Goal: Task Accomplishment & Management: Manage account settings

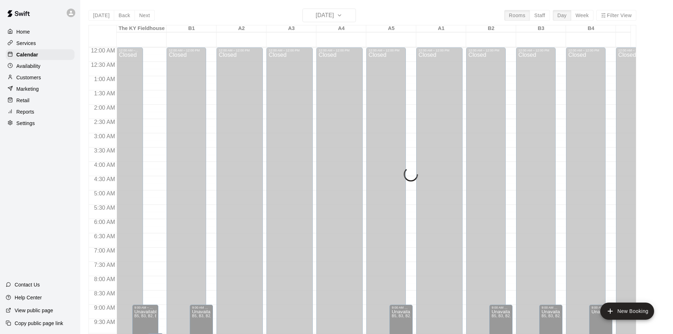
scroll to position [369, 0]
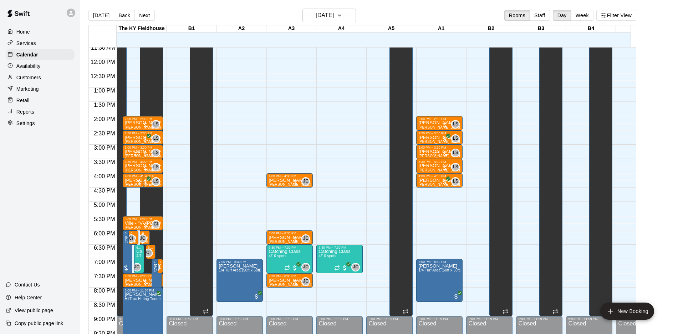
scroll to position [332, 0]
click at [39, 6] on div at bounding box center [40, 13] width 80 height 26
click at [116, 14] on button "Back" at bounding box center [124, 15] width 21 height 11
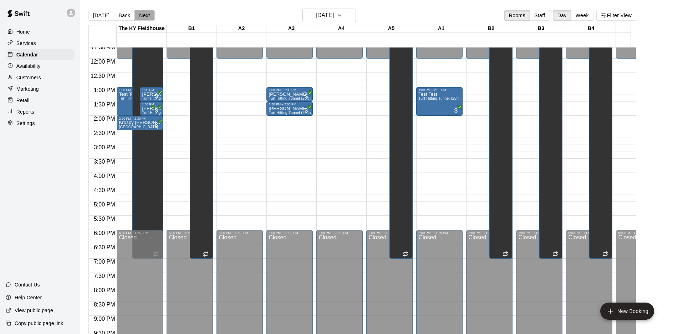
click at [140, 13] on button "Next" at bounding box center [145, 15] width 20 height 11
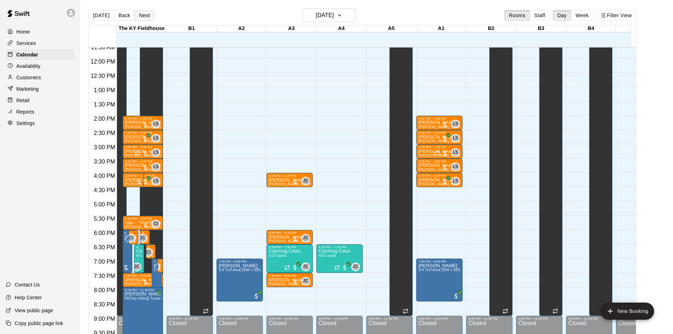
click at [147, 17] on button "Next" at bounding box center [145, 15] width 20 height 11
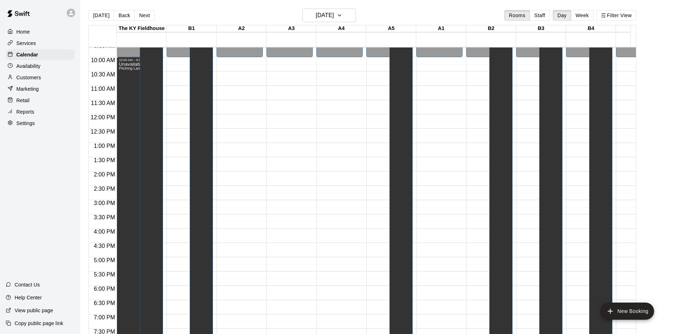
scroll to position [276, 0]
click at [150, 19] on button "Next" at bounding box center [145, 15] width 20 height 11
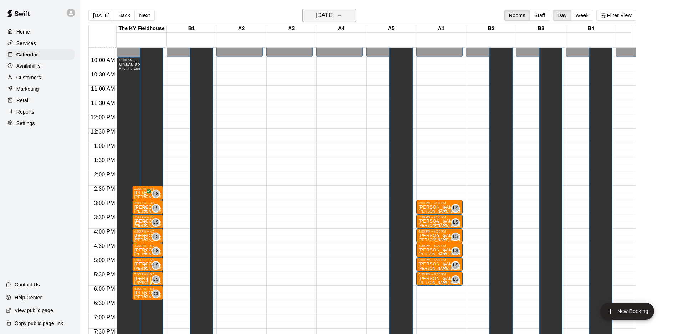
click at [318, 19] on h6 "[DATE]" at bounding box center [325, 15] width 18 height 10
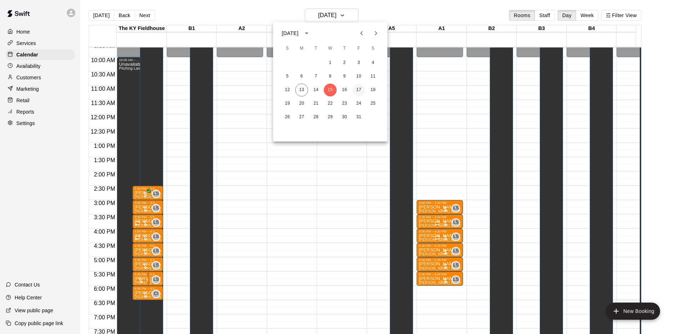
click at [355, 86] on button "17" at bounding box center [358, 90] width 13 height 13
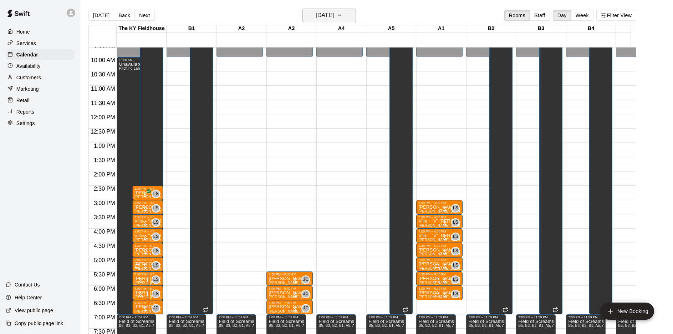
click at [328, 15] on h6 "[DATE]" at bounding box center [325, 15] width 18 height 10
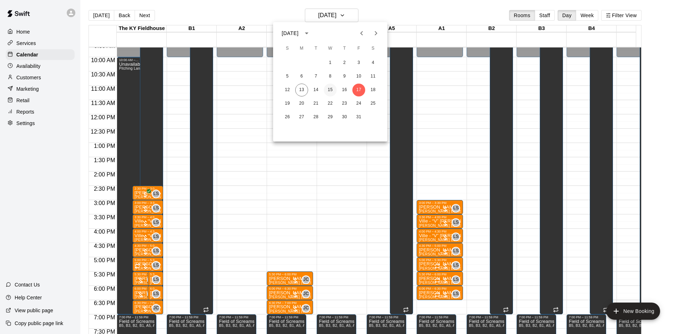
click at [327, 89] on button "15" at bounding box center [330, 90] width 13 height 13
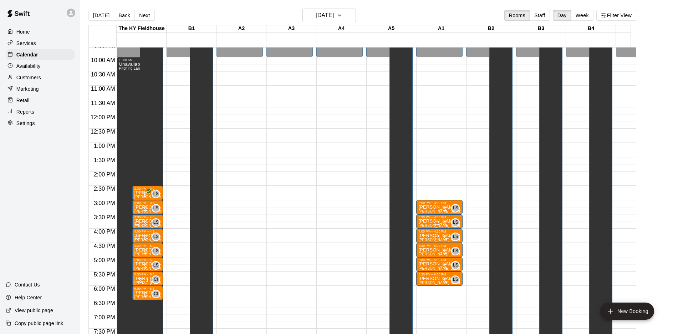
click at [42, 68] on div "Availability" at bounding box center [40, 66] width 69 height 11
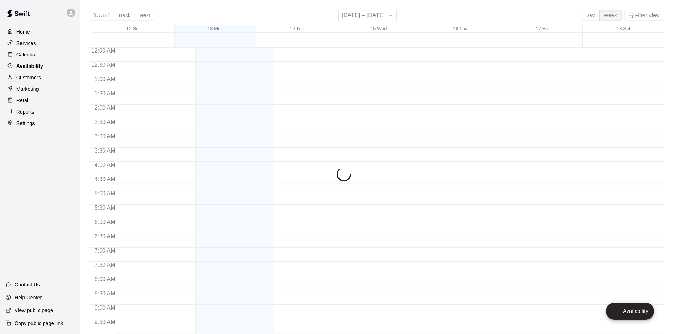
scroll to position [262, 0]
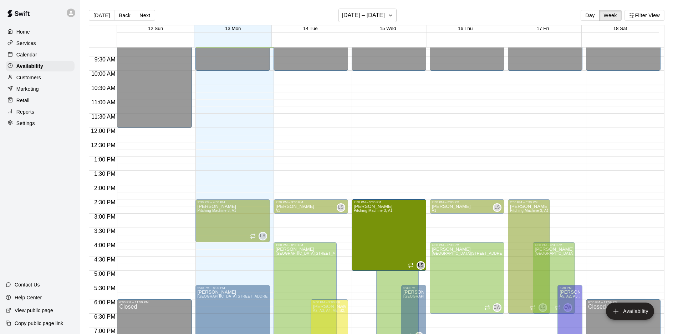
drag, startPoint x: 370, startPoint y: 297, endPoint x: 368, endPoint y: 274, distance: 23.3
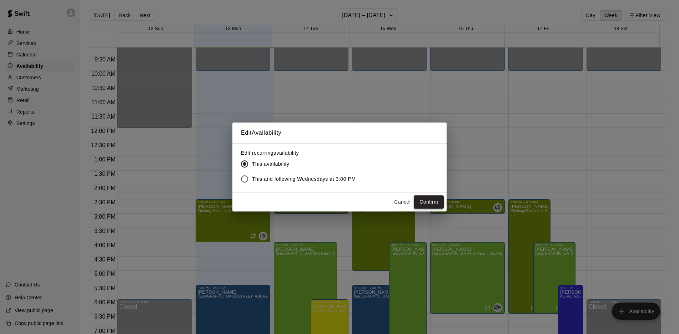
click at [426, 201] on button "Confirm" at bounding box center [429, 201] width 30 height 13
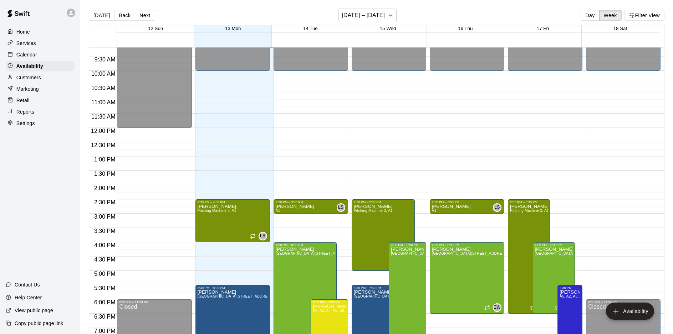
click at [32, 56] on p "Calendar" at bounding box center [26, 54] width 21 height 7
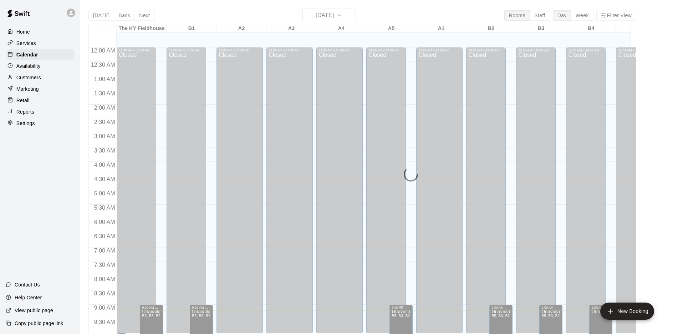
scroll to position [262, 0]
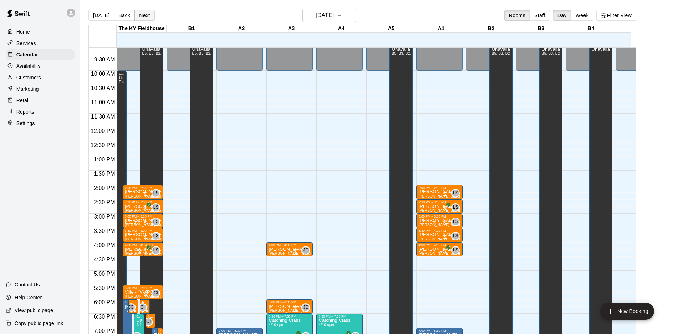
click at [144, 14] on button "Next" at bounding box center [145, 15] width 20 height 11
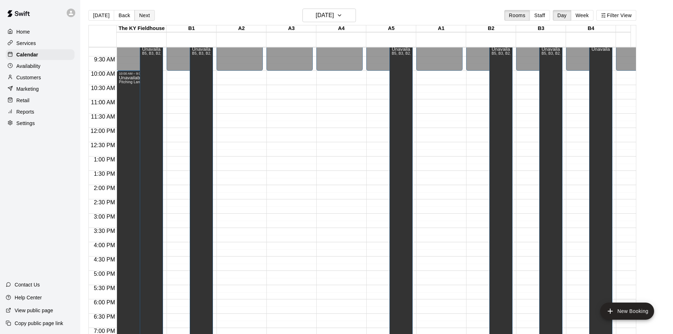
click at [144, 14] on button "Next" at bounding box center [145, 15] width 20 height 11
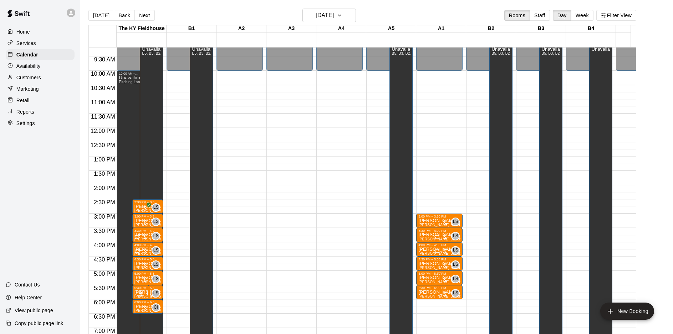
click at [428, 277] on p "[PERSON_NAME]" at bounding box center [440, 277] width 42 height 0
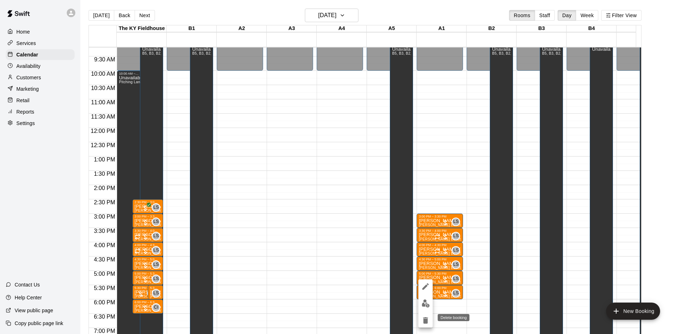
click at [429, 318] on icon "delete" at bounding box center [425, 320] width 9 height 9
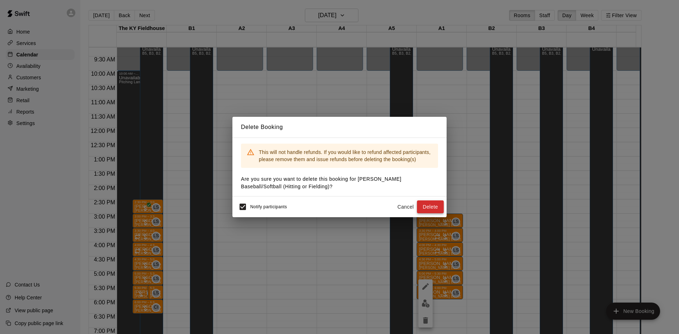
click at [434, 210] on button "Delete" at bounding box center [430, 206] width 27 height 13
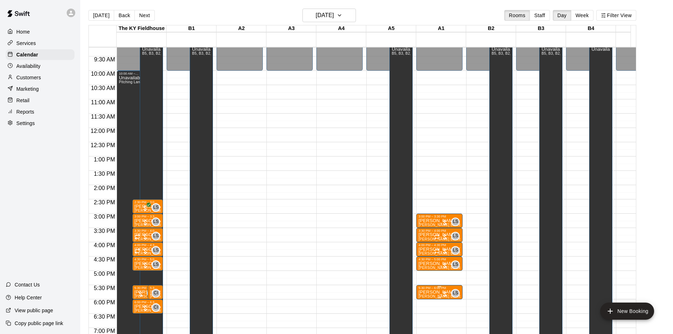
click at [434, 289] on div "5:30 PM – 6:00 PM" at bounding box center [440, 288] width 42 height 4
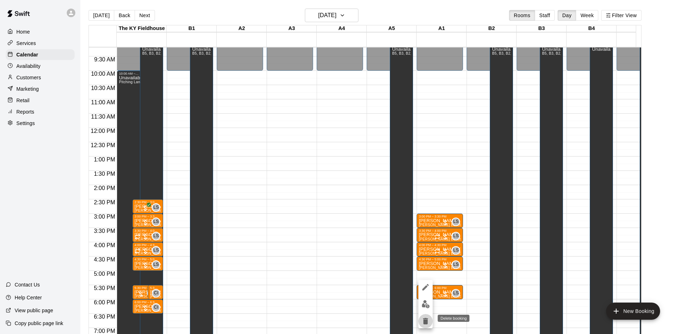
click at [425, 319] on icon "delete" at bounding box center [425, 321] width 5 height 6
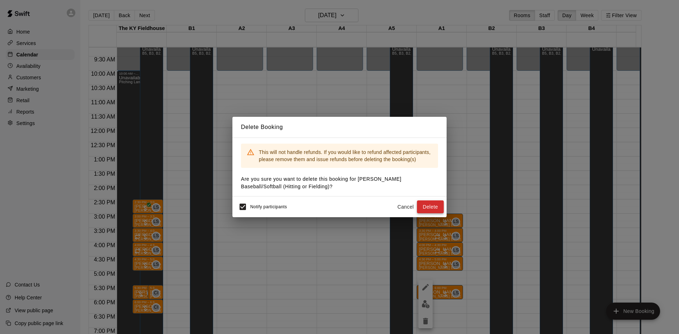
click at [428, 209] on button "Delete" at bounding box center [430, 206] width 27 height 13
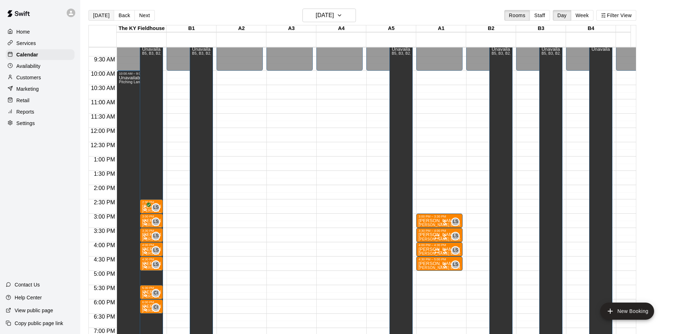
click at [101, 14] on button "[DATE]" at bounding box center [102, 15] width 26 height 11
